Goal: Entertainment & Leisure: Consume media (video, audio)

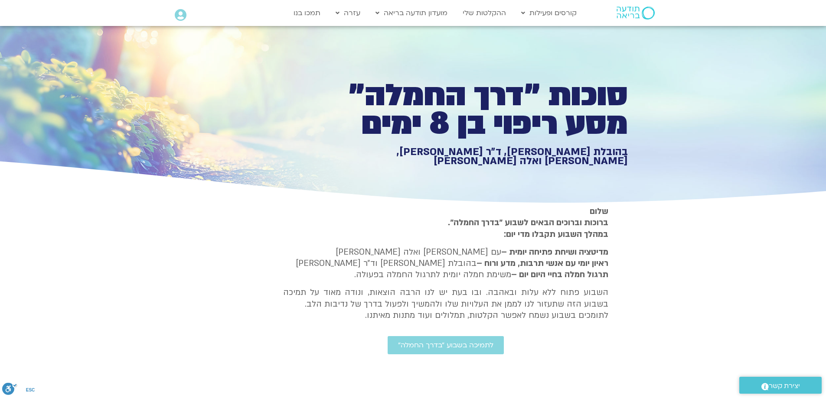
type input "1377.76"
type input "1640.5"
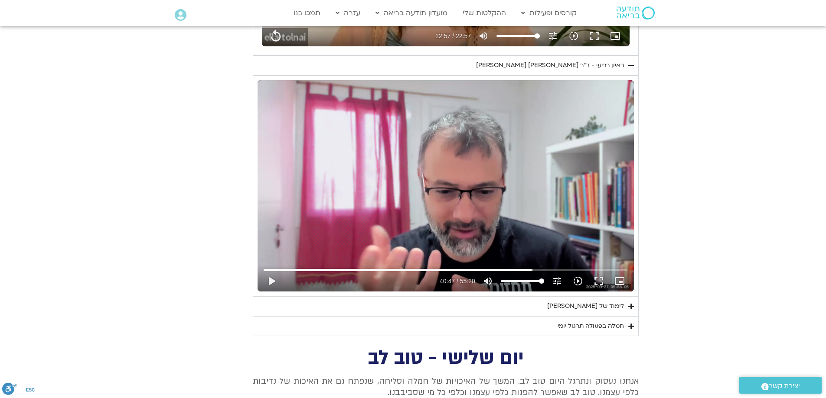
type input "1377.76"
type input "1640.5"
type input "1377.76"
type input "1640.5"
type input "1377.76"
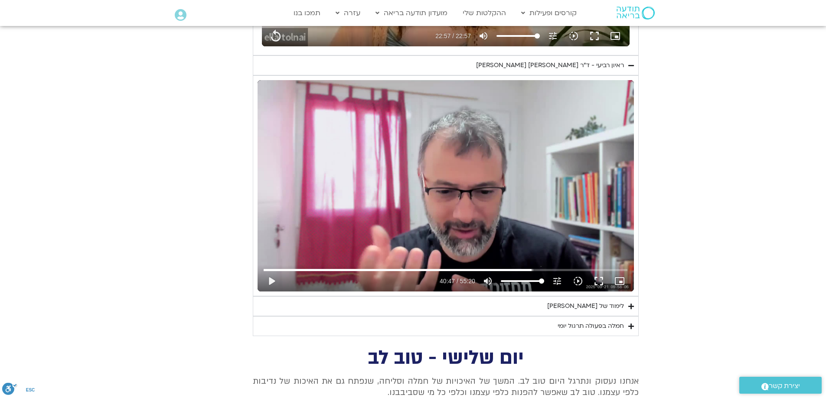
type input "1640.5"
type input "1377.76"
type input "1640.5"
type input "1377.76"
type input "1640.5"
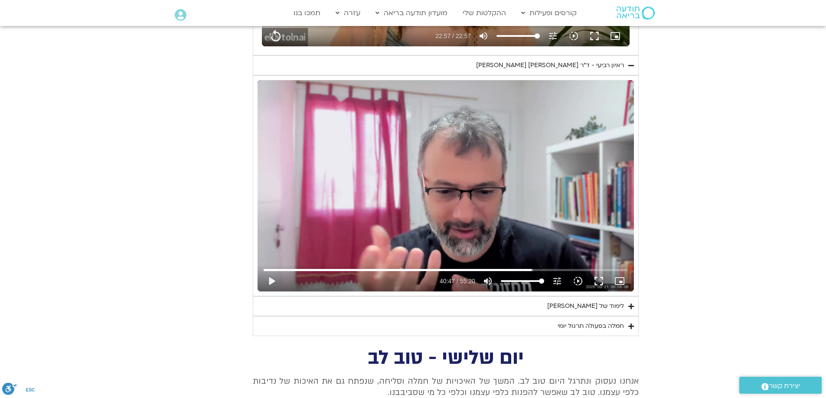
type input "1377.76"
type input "1640.5"
type input "1377.76"
type input "1640.5"
type input "1377.76"
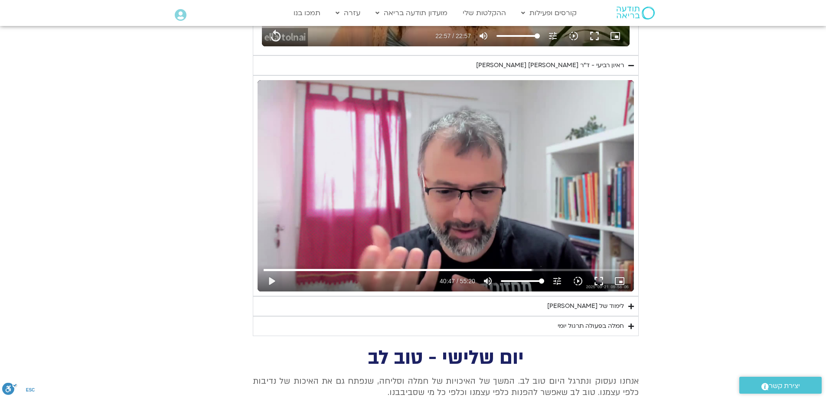
type input "1640.5"
type input "1377.76"
type input "1640.5"
type input "1377.76"
type input "1640.5"
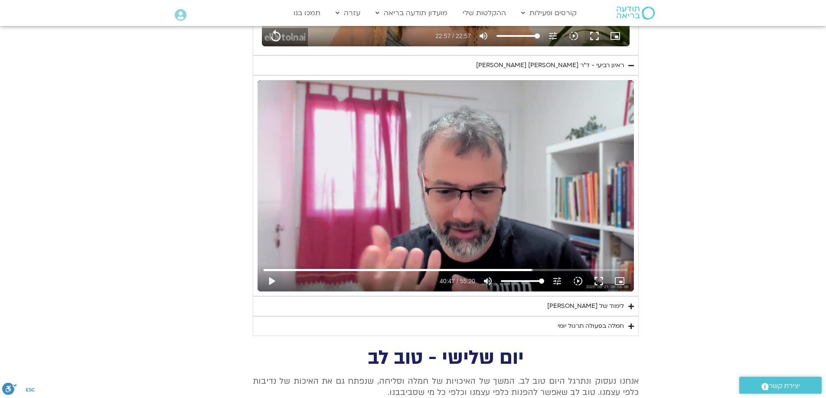
type input "1377.76"
type input "1640.5"
type input "1377.76"
type input "1640.5"
type input "1377.76"
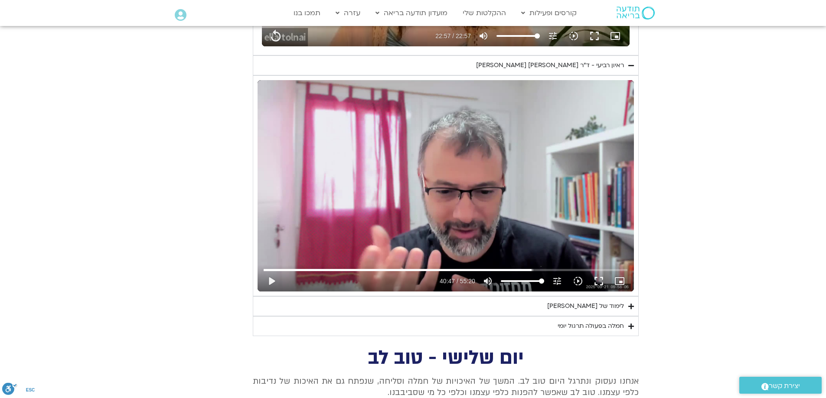
type input "1640.5"
type input "1377.76"
type input "1640.5"
type input "1377.76"
type input "1640.5"
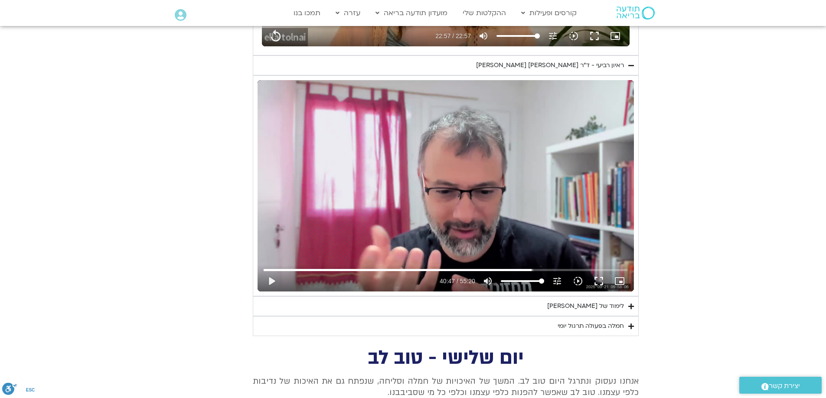
type input "1377.76"
type input "1640.5"
type input "1377.76"
type input "1640.5"
type input "1377.76"
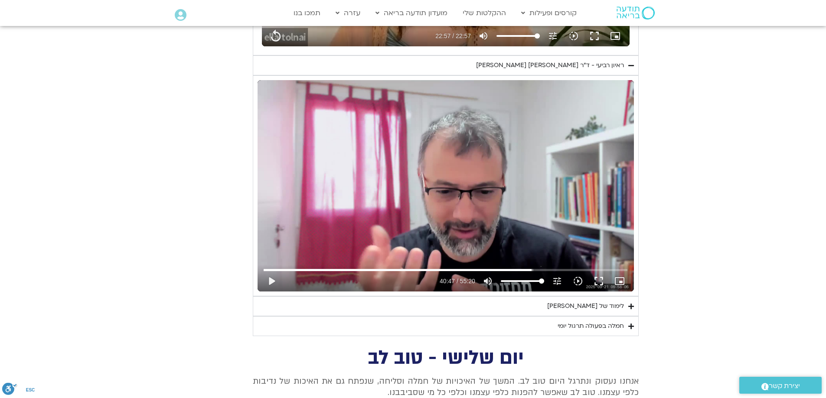
type input "1640.5"
type input "1377.76"
type input "1640.5"
type input "1377.76"
type input "1640.5"
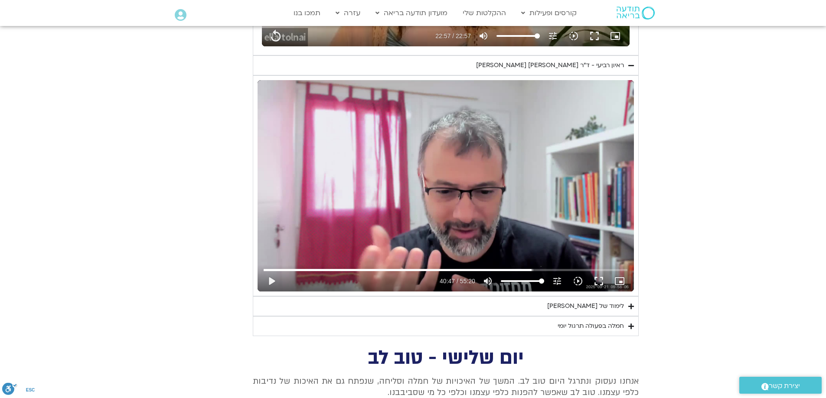
type input "1377.76"
type input "1640.5"
type input "1377.76"
type input "1640.5"
type input "1377.76"
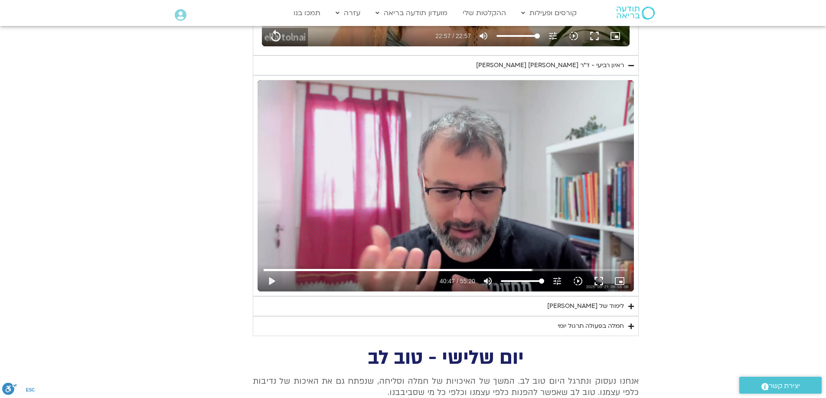
type input "1640.5"
type input "1377.76"
type input "1640.5"
type input "1377.76"
type input "1640.5"
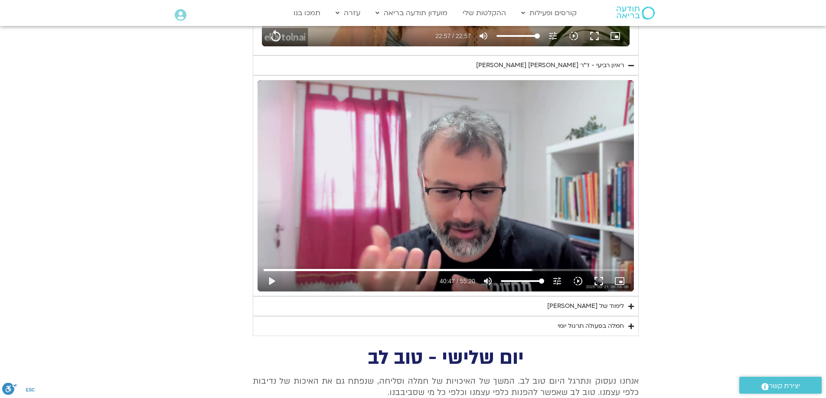
type input "1377.76"
type input "1640.5"
type input "1377.76"
type input "1640.5"
type input "1377.76"
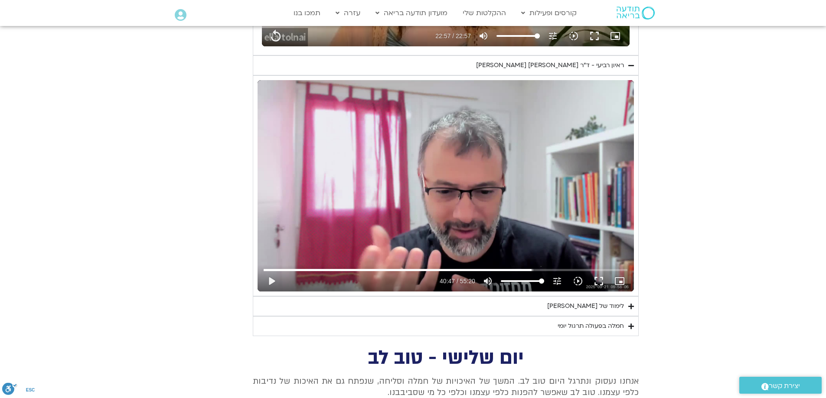
type input "1640.5"
type input "1377.76"
type input "1640.5"
type input "1377.76"
type input "1640.5"
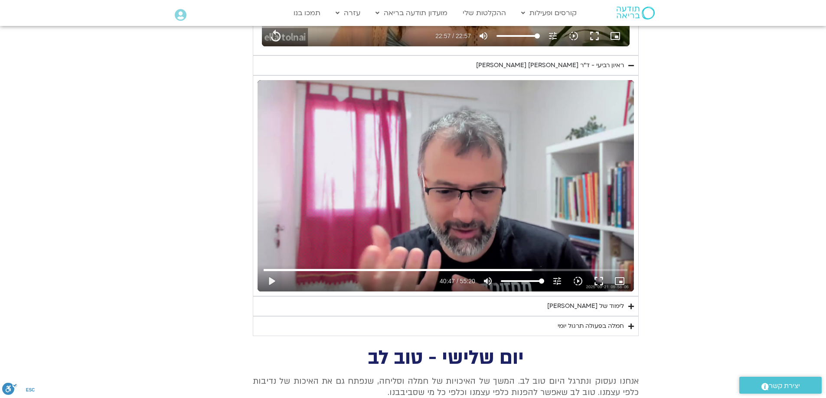
type input "1377.76"
type input "1640.5"
type input "1377.76"
type input "1640.5"
type input "1377.76"
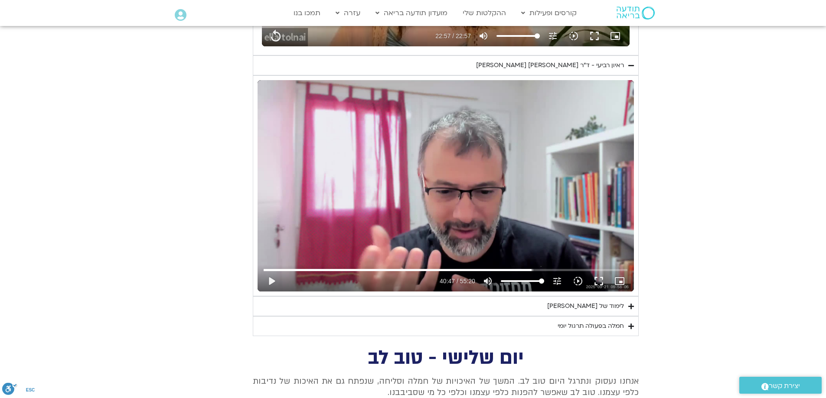
type input "1640.5"
type input "1377.76"
type input "1640.5"
type input "1377.76"
type input "1640.5"
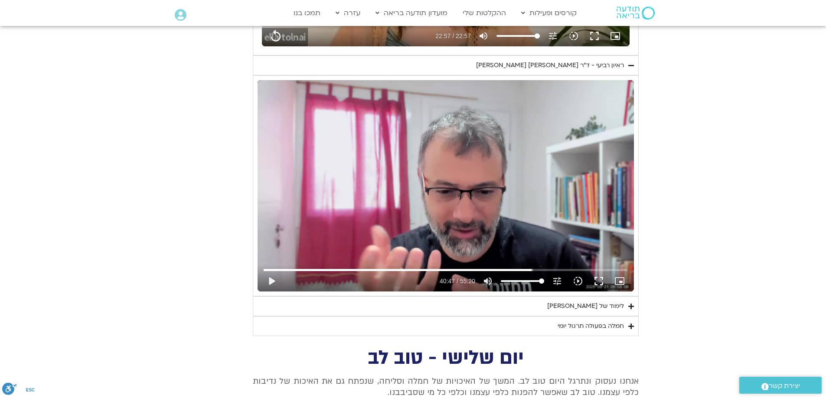
type input "1377.76"
type input "1640.5"
type input "1377.76"
type input "1640.5"
type input "1377.76"
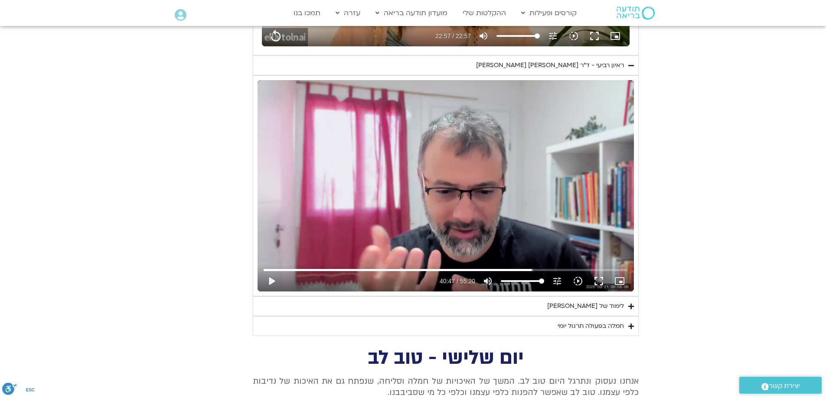
type input "1640.5"
type input "1377.76"
type input "1640.5"
type input "1377.76"
type input "1640.5"
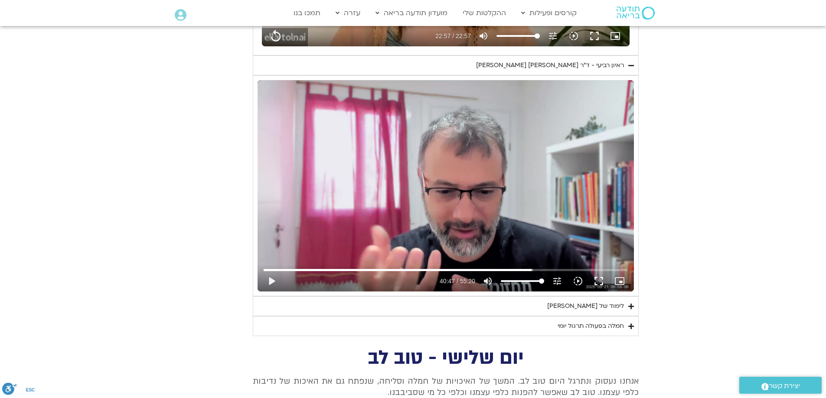
type input "1377.76"
type input "1640.5"
type input "1377.76"
type input "1640.5"
type input "1377.76"
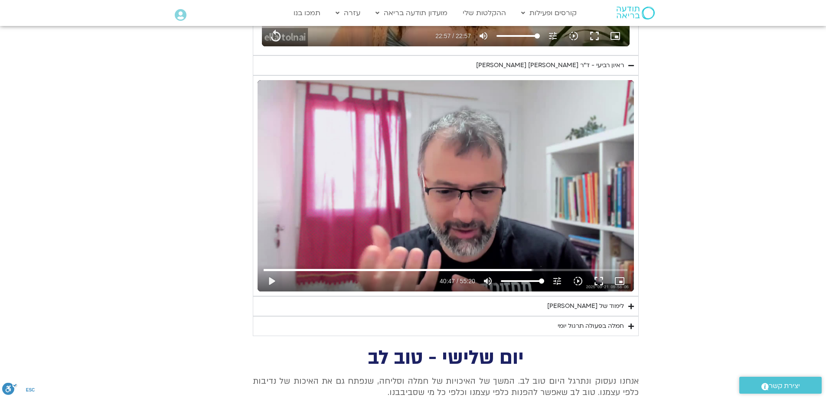
type input "1640.5"
type input "1377.76"
type input "1640.5"
type input "1377.76"
type input "1640.5"
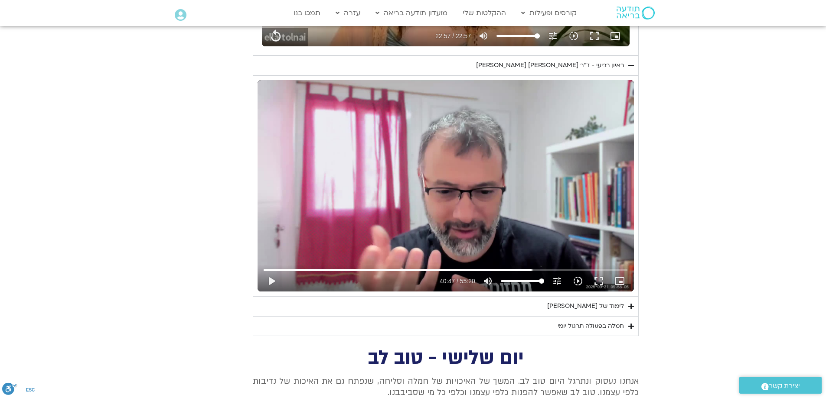
type input "1377.76"
type input "1640.5"
type input "1377.76"
type input "1640.5"
type input "1377.76"
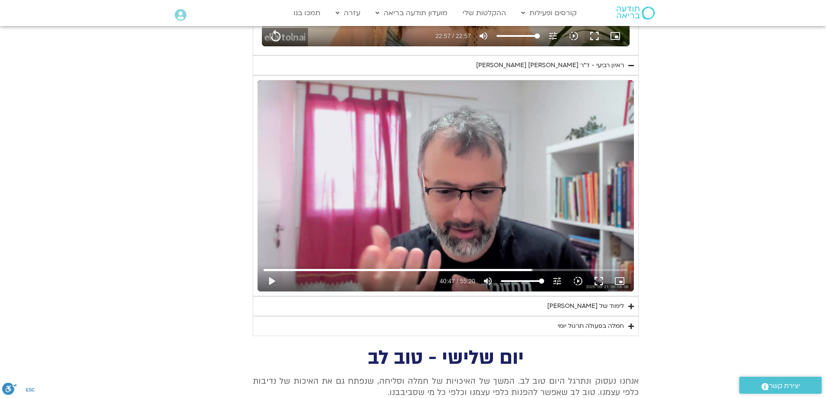
type input "1640.5"
type input "1377.76"
type input "1640.5"
type input "1377.76"
type input "1640.5"
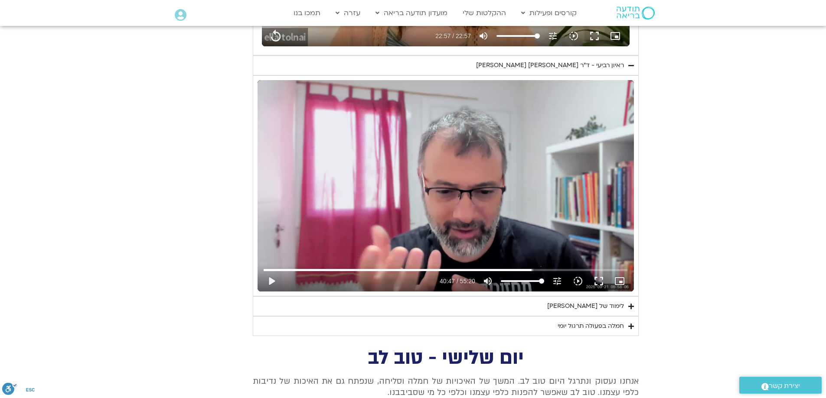
type input "1377.76"
type input "1640.5"
type input "1377.76"
type input "1640.5"
type input "1377.76"
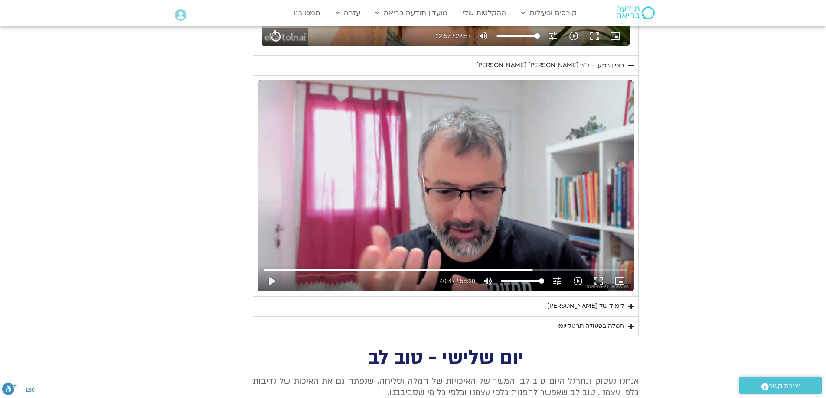
type input "1640.5"
type input "1377.76"
type input "1640.5"
type input "1377.76"
type input "1640.5"
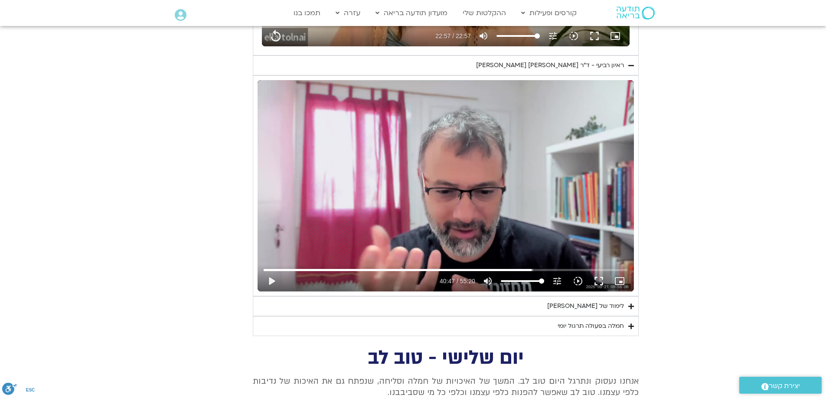
type input "1377.76"
type input "1640.5"
type input "1377.76"
type input "1640.5"
type input "1377.76"
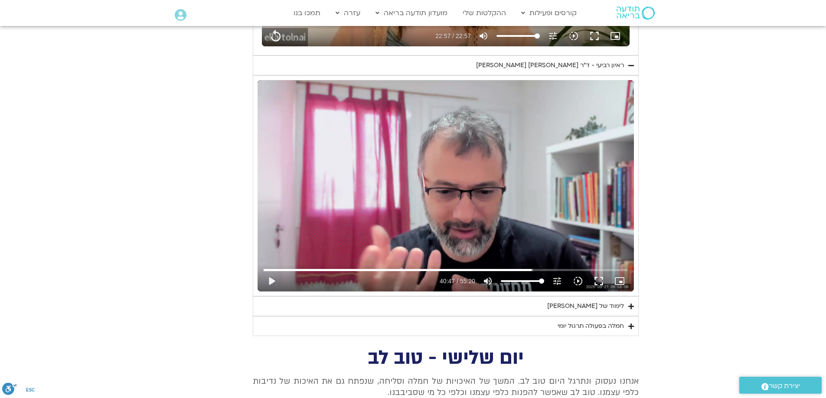
type input "1640.5"
type input "1377.76"
type input "1640.5"
type input "1377.76"
type input "1640.5"
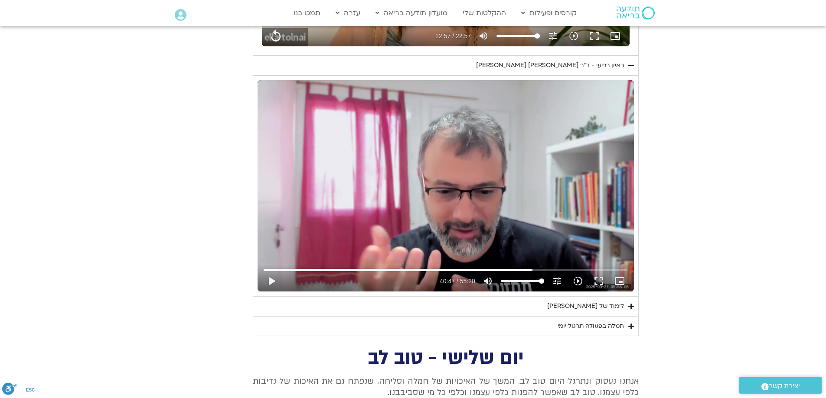
type input "1377.76"
type input "1640.5"
type input "1377.76"
type input "1640.5"
type input "1377.76"
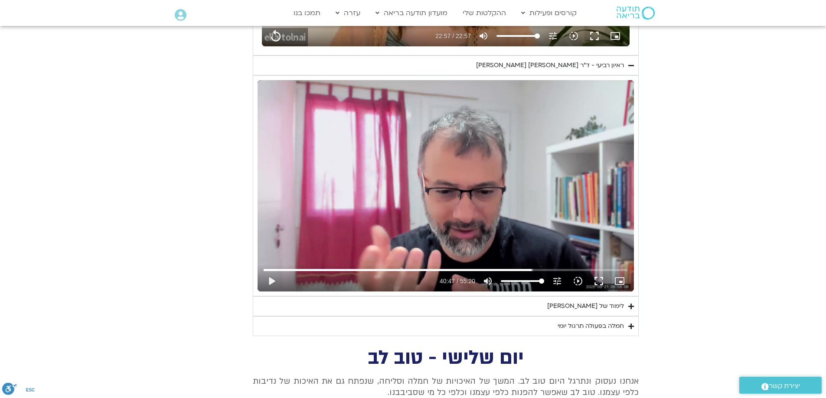
type input "1640.5"
type input "1377.76"
type input "1640.5"
type input "1377.76"
type input "1640.5"
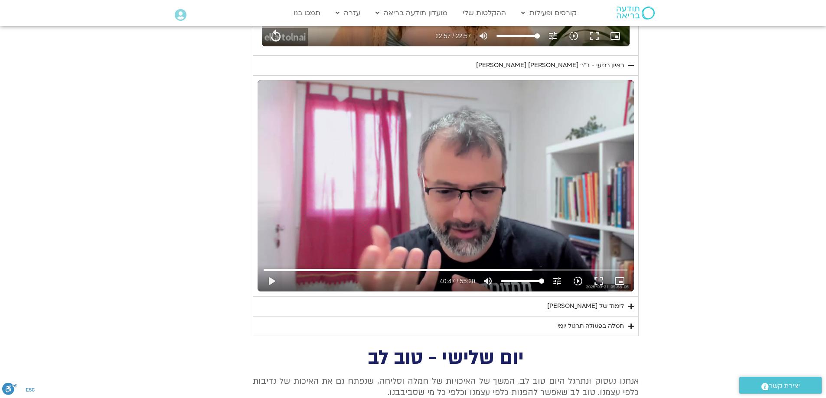
type input "1377.76"
type input "1640.5"
type input "1377.76"
type input "1640.5"
type input "1377.76"
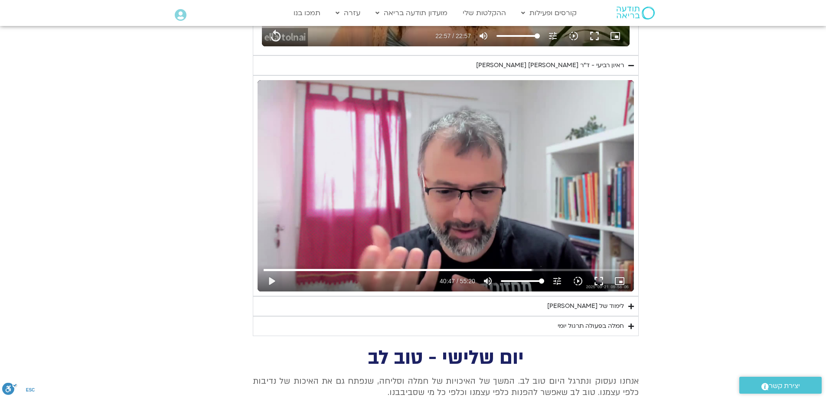
type input "1640.5"
type input "1377.76"
type input "1640.5"
type input "1377.76"
type input "1640.5"
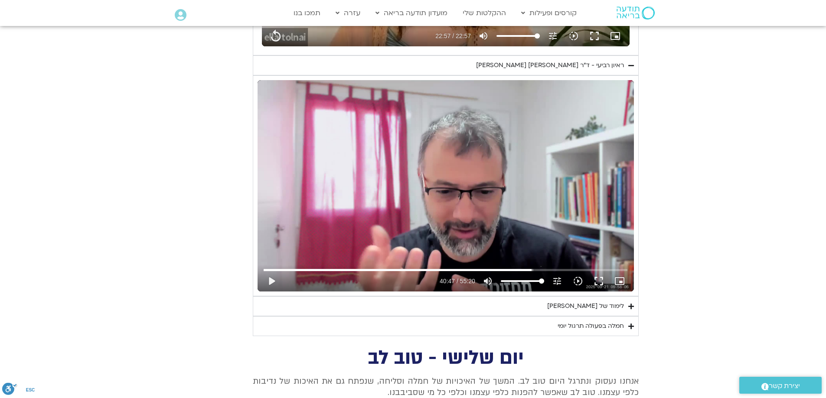
type input "1377.76"
type input "1640.5"
type input "1377.76"
type input "1640.5"
type input "1377.76"
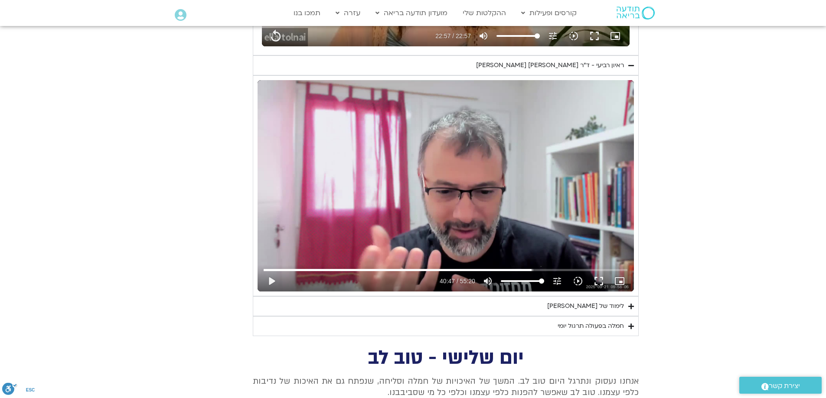
type input "1640.5"
type input "1377.76"
type input "1640.5"
type input "1377.76"
type input "1640.5"
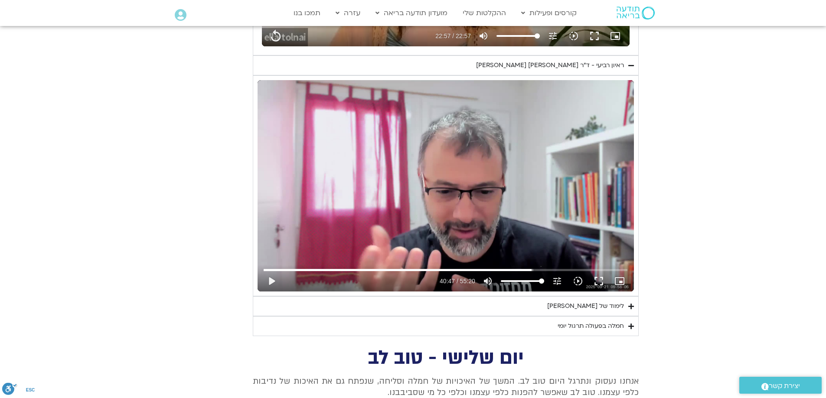
type input "1377.76"
type input "1640.5"
type input "1377.76"
type input "1640.5"
type input "1377.76"
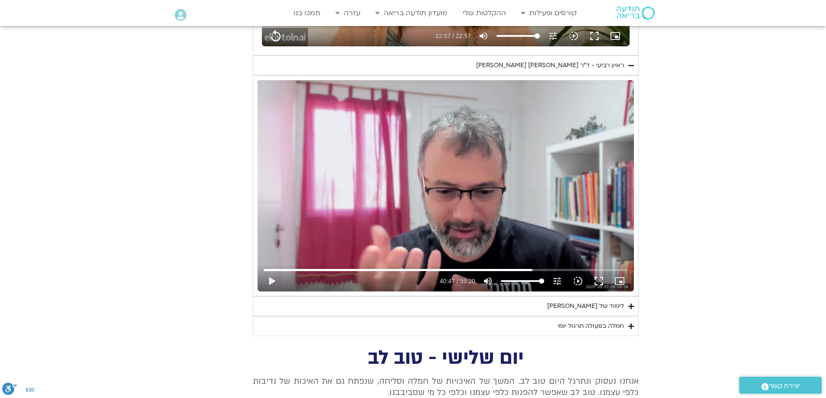
type input "1640.5"
type input "1377.76"
type input "1640.5"
type input "1377.76"
type input "1640.5"
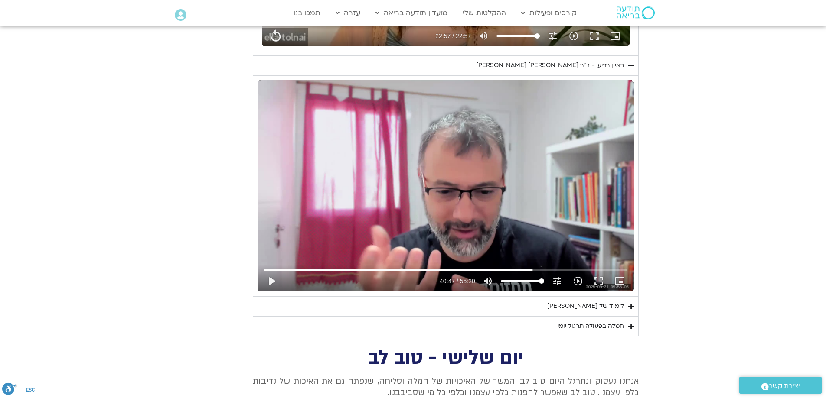
type input "1377.76"
type input "1640.5"
type input "1377.76"
type input "1640.5"
type input "1377.76"
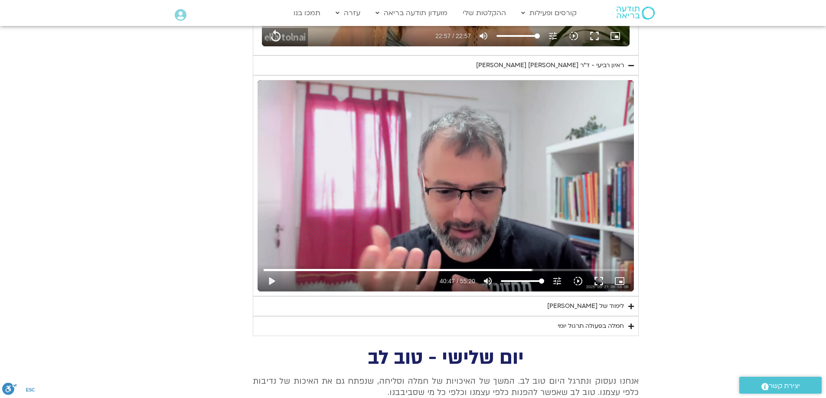
type input "1640.5"
type input "1377.76"
type input "1640.5"
type input "1377.76"
type input "1640.5"
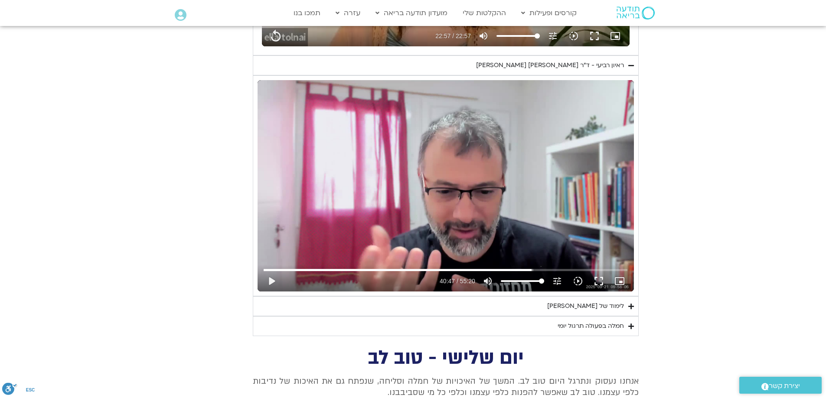
type input "1377.76"
type input "1640.5"
type input "1377.76"
type input "1640.5"
type input "1377.76"
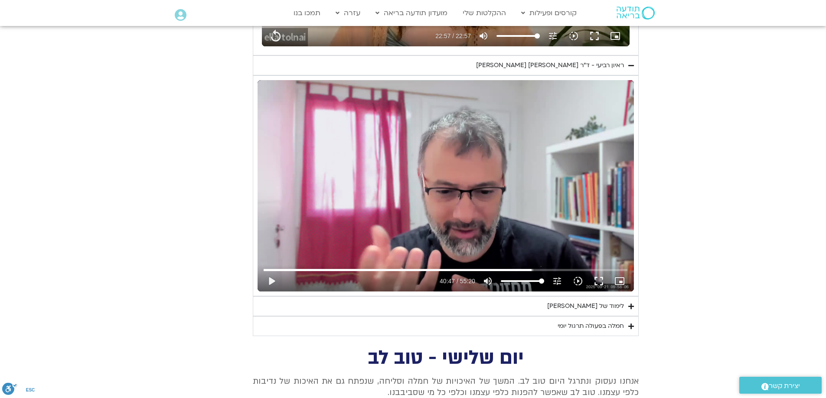
type input "1640.5"
type input "1377.76"
type input "1640.5"
type input "1377.76"
type input "1640.5"
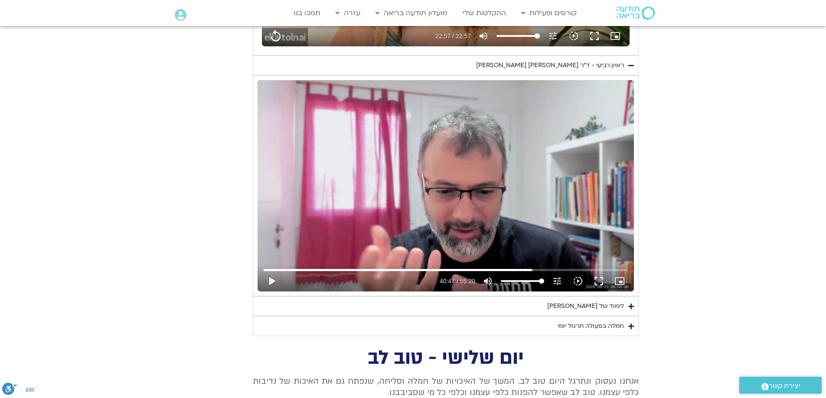
type input "1377.76"
type input "1640.5"
type input "1377.76"
type input "1640.5"
type input "1377.76"
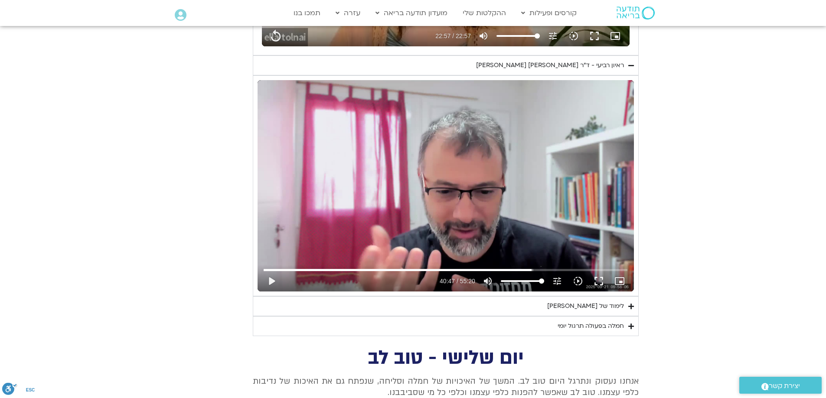
type input "1640.5"
type input "1377.76"
type input "1640.5"
type input "1377.76"
type input "1640.5"
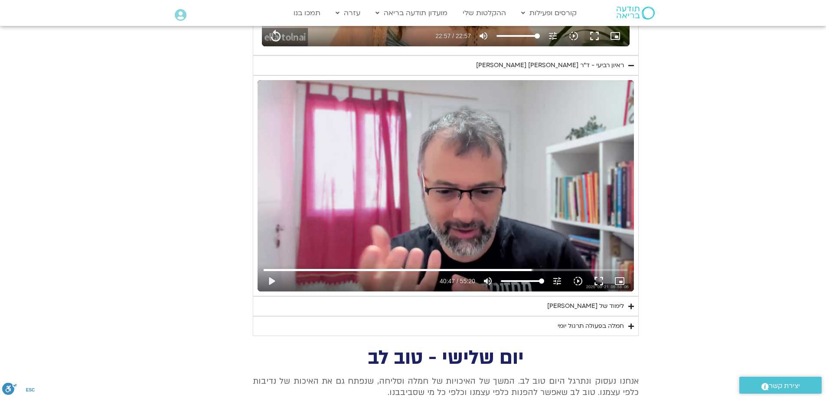
type input "1377.76"
type input "1640.5"
type input "1377.76"
type input "1640.5"
type input "1377.76"
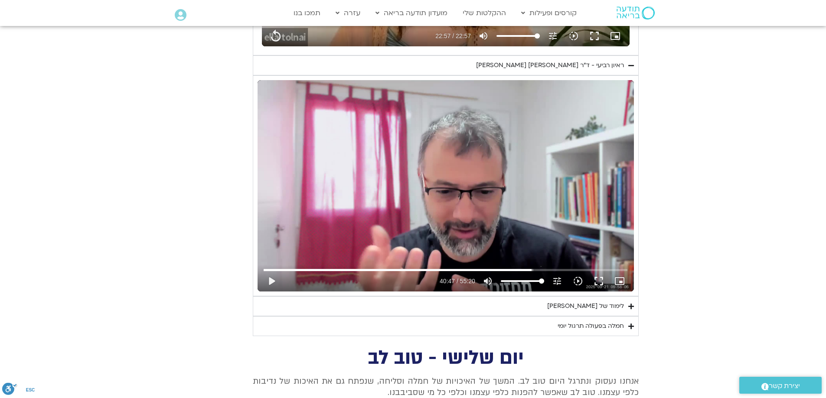
type input "1640.5"
type input "1377.76"
type input "1640.5"
